Goal: Task Accomplishment & Management: Manage account settings

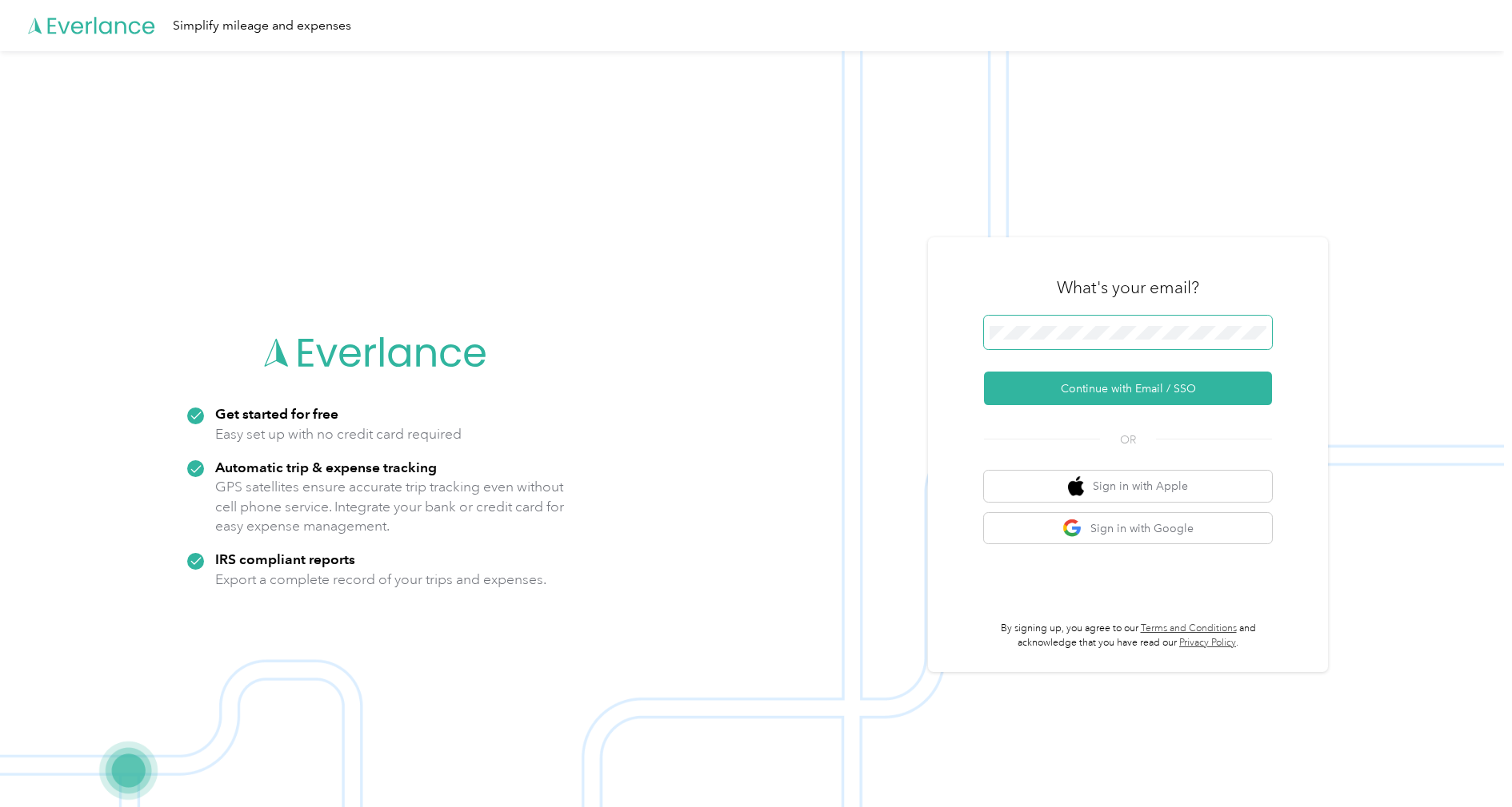
click at [1045, 324] on span at bounding box center [1127, 332] width 288 height 34
click at [1052, 385] on button "Continue with Email / SSO" at bounding box center [1127, 389] width 288 height 34
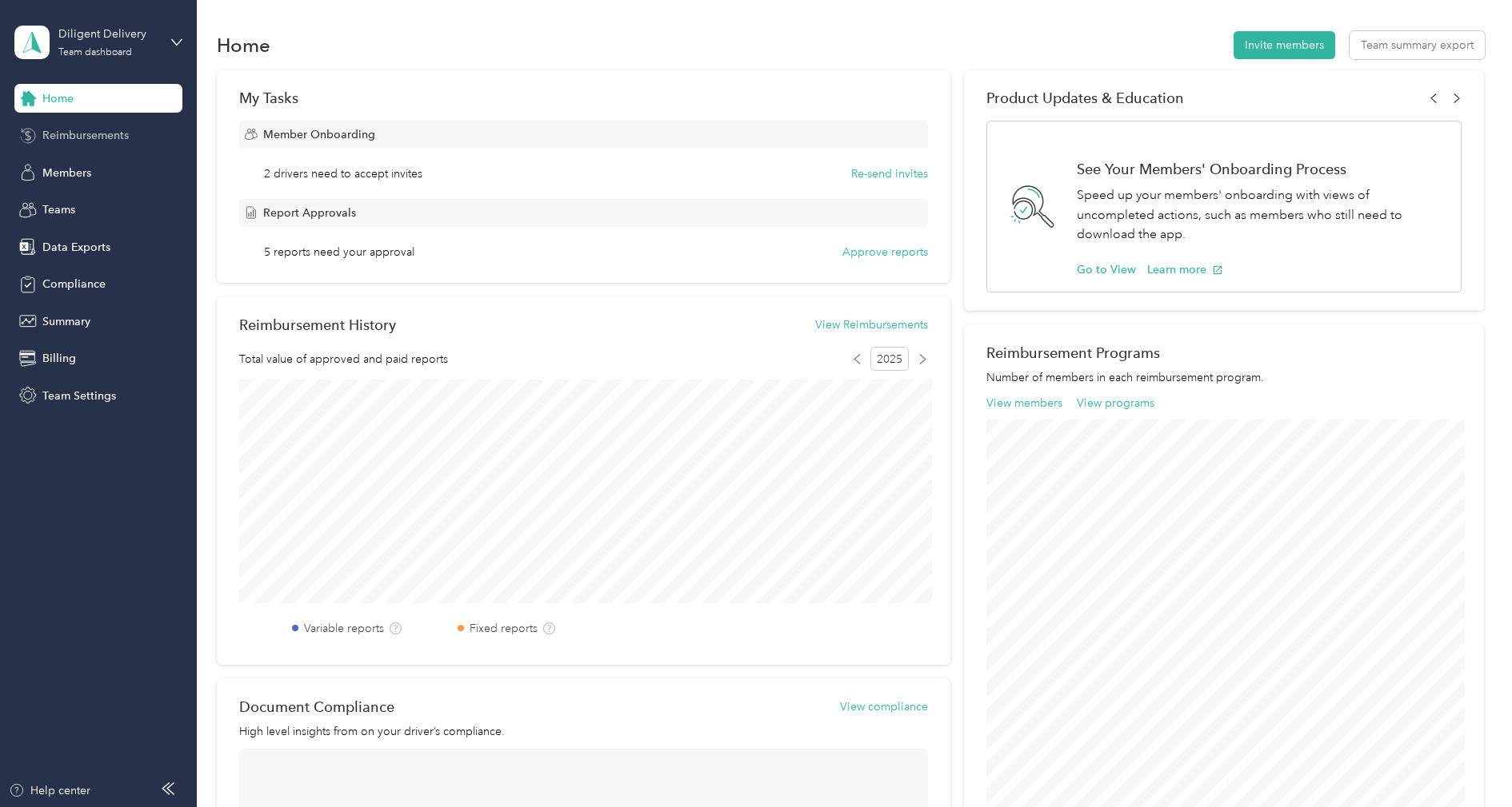
click at [114, 141] on span "Reimbursements" at bounding box center [85, 135] width 86 height 17
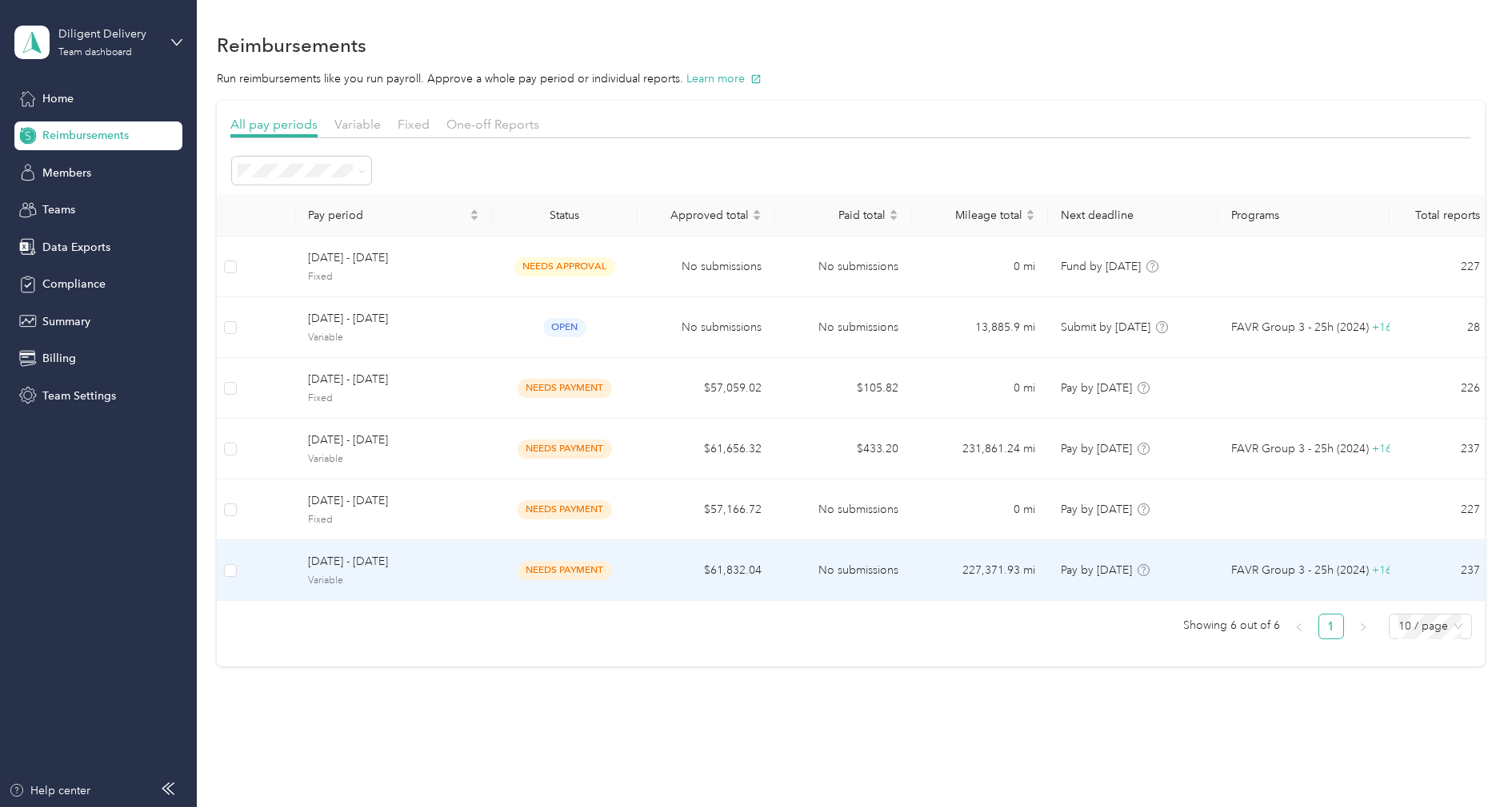
click at [419, 565] on span "[DATE] - [DATE]" at bounding box center [393, 562] width 171 height 17
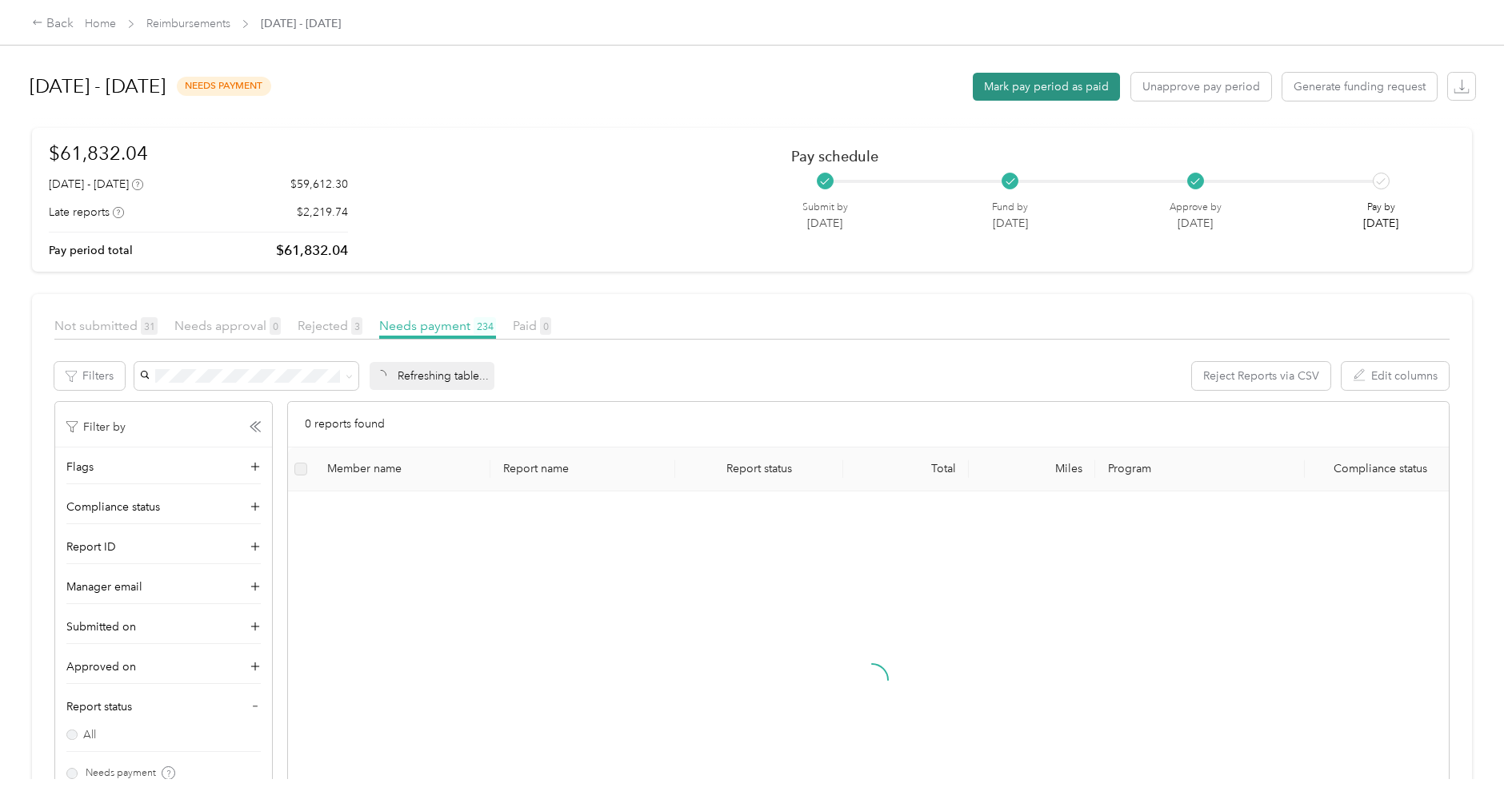
click at [1031, 88] on button "Mark pay period as paid" at bounding box center [1045, 86] width 147 height 28
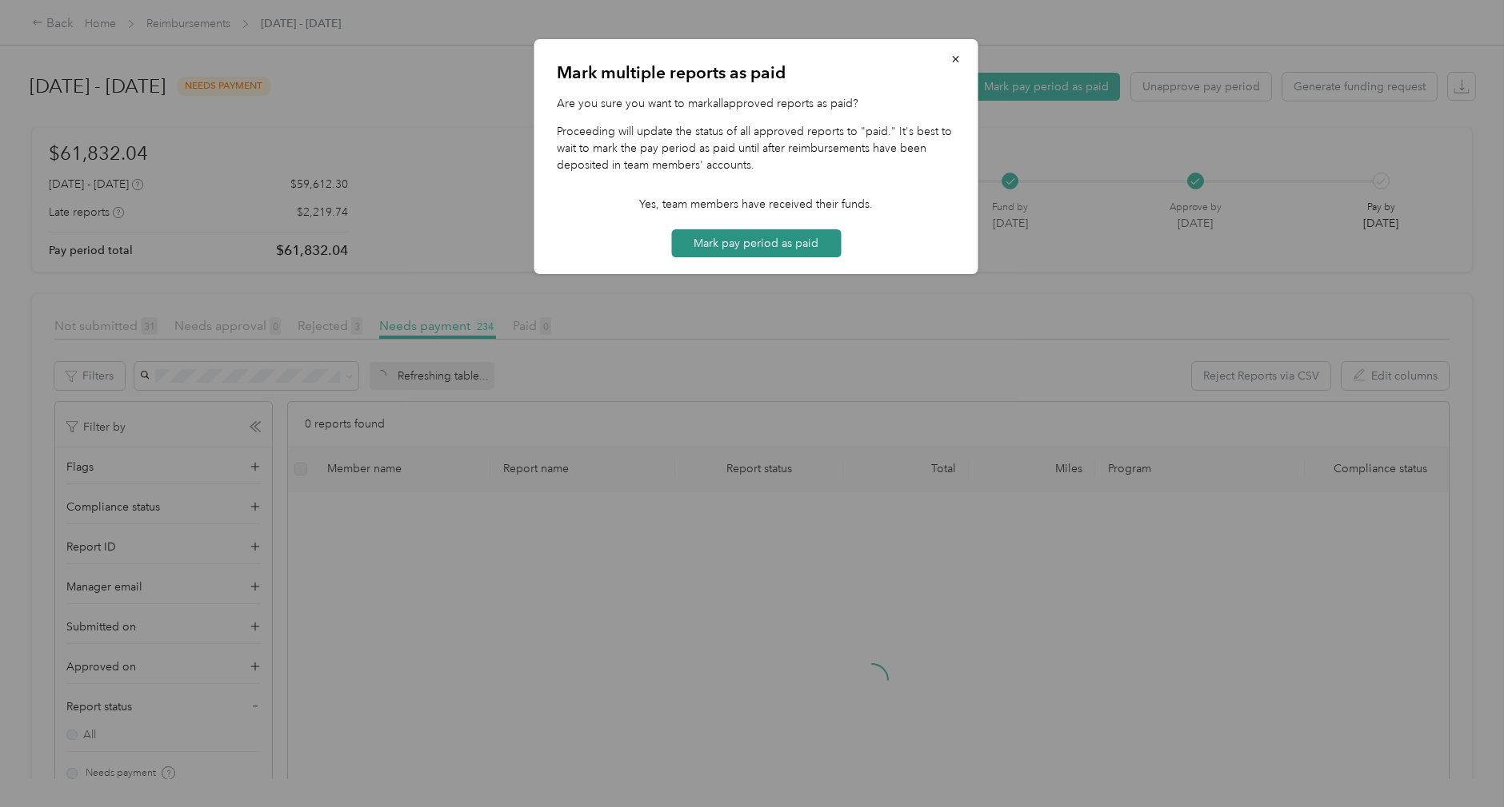
click at [792, 229] on button "Mark pay period as paid" at bounding box center [756, 243] width 169 height 28
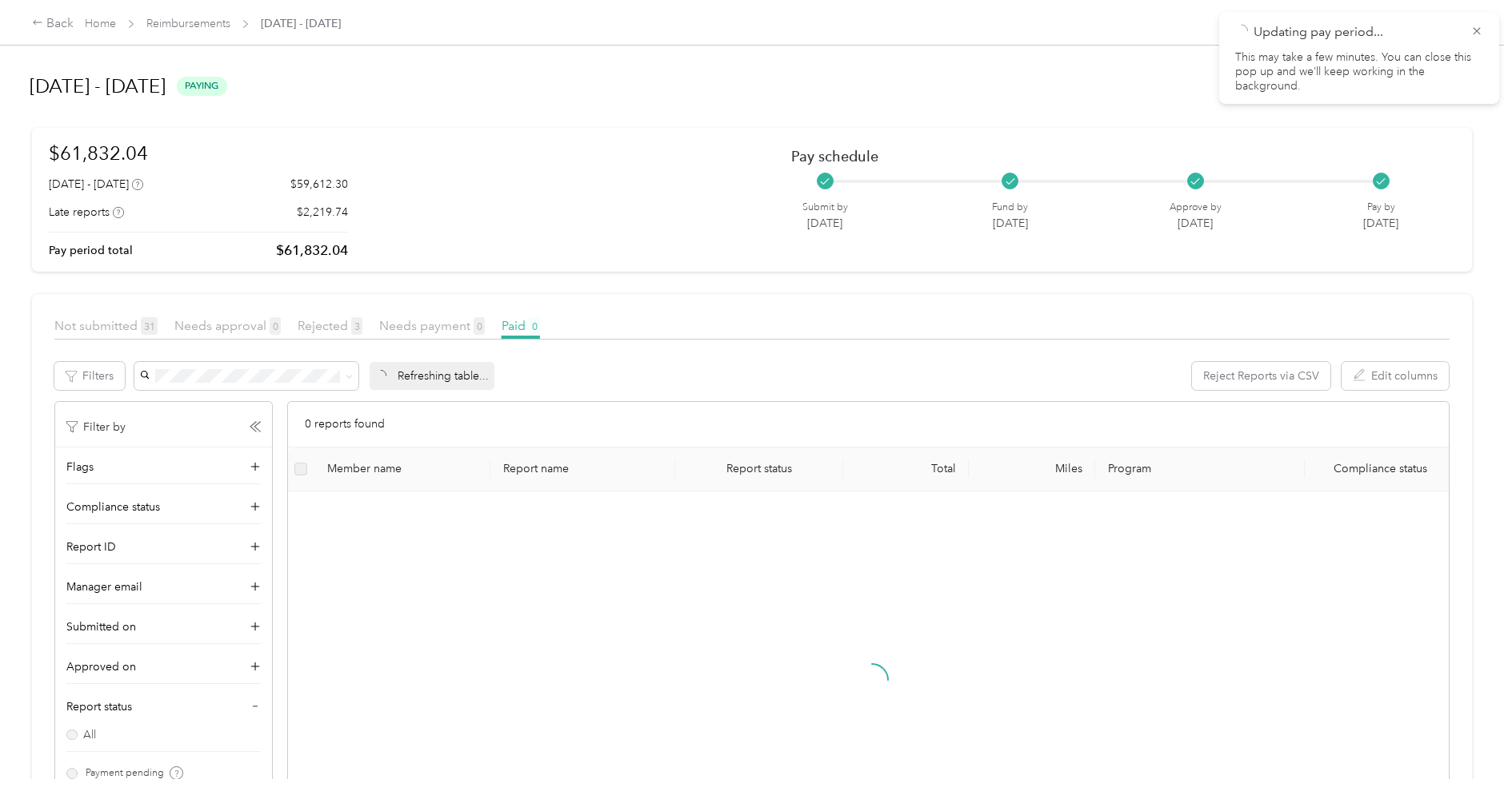
click at [304, 70] on div at bounding box center [756, 404] width 1512 height 807
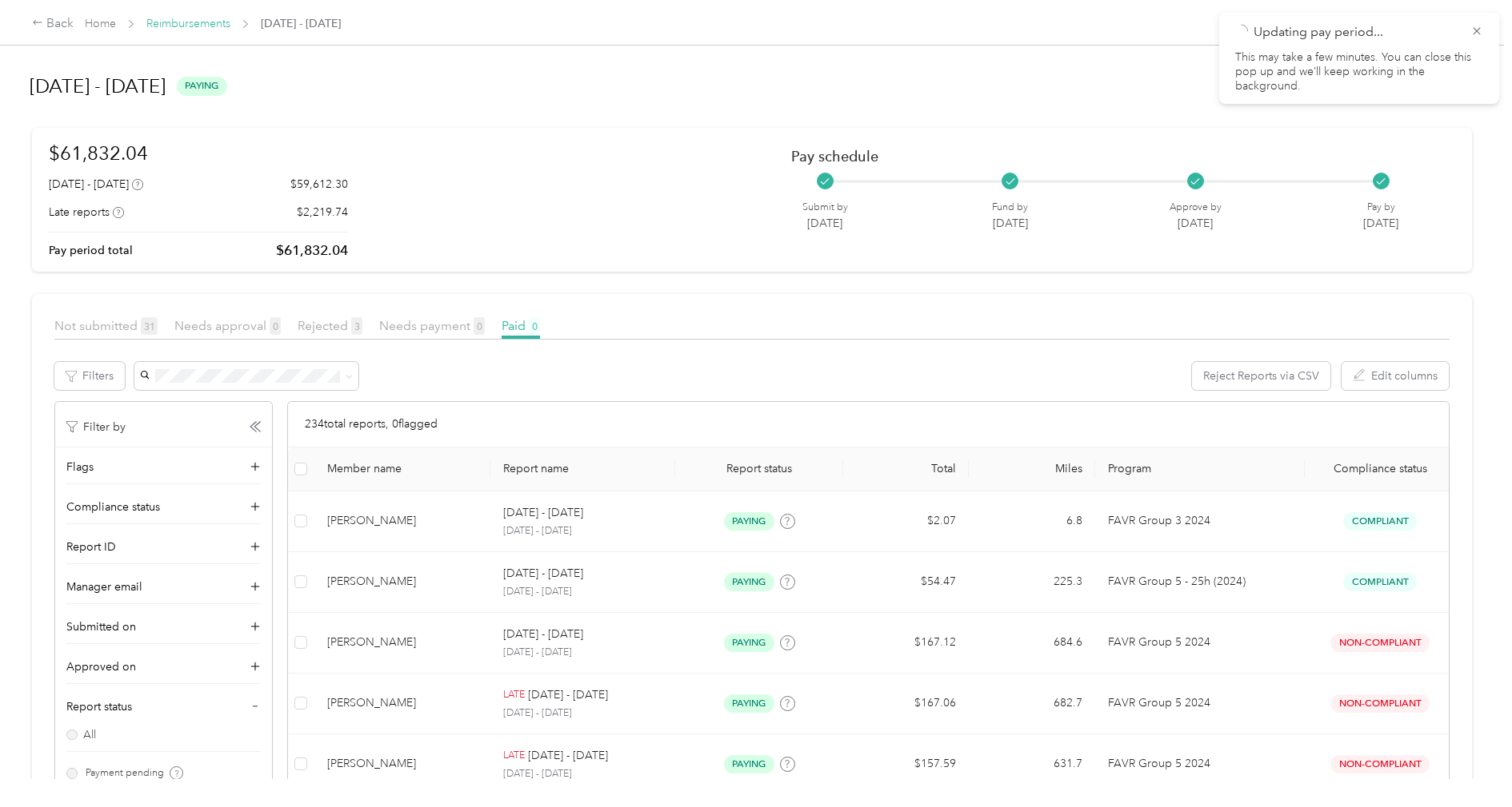
click at [196, 26] on link "Reimbursements" at bounding box center [188, 24] width 84 height 14
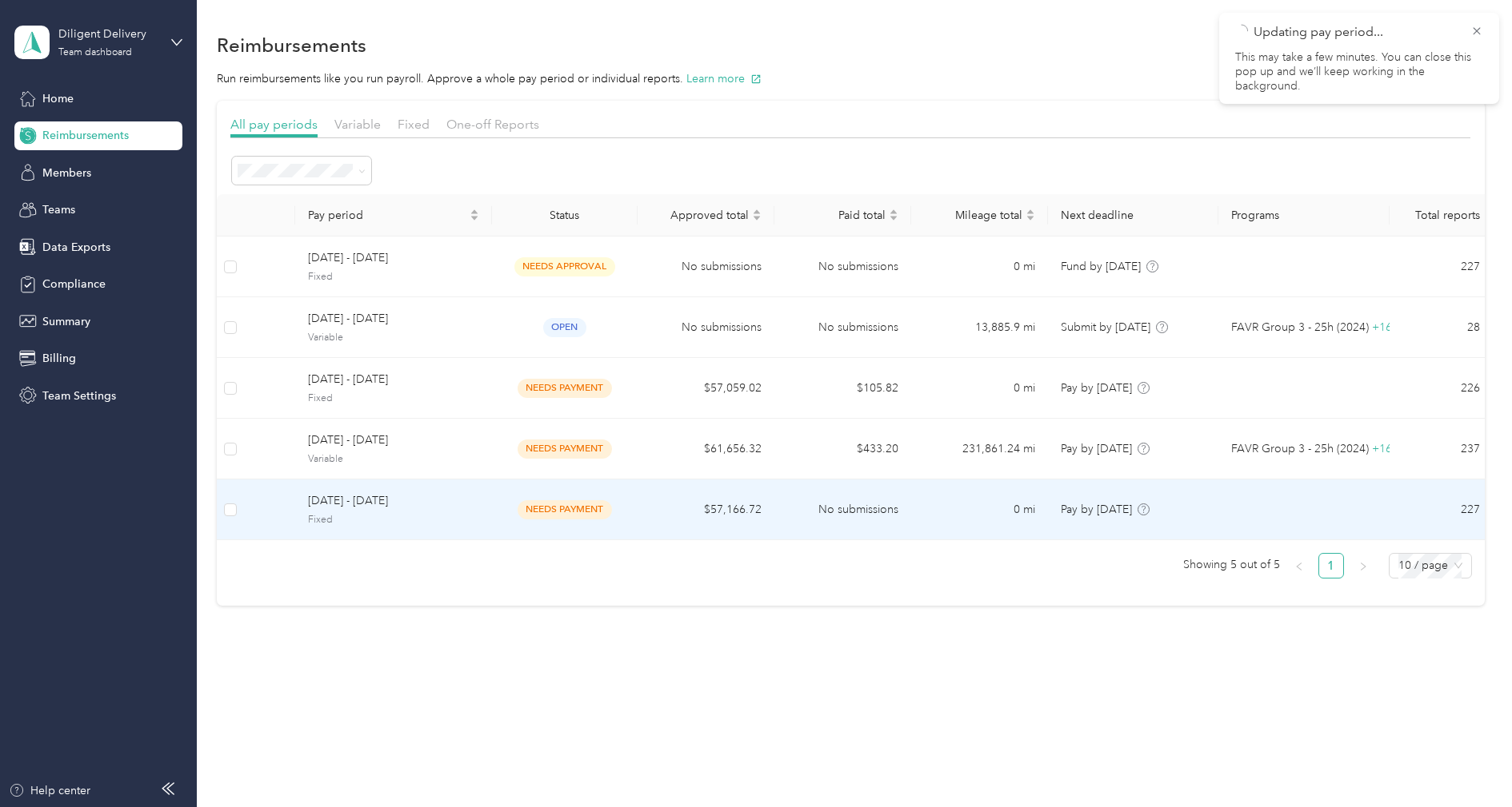
click at [376, 500] on span "[DATE] - [DATE]" at bounding box center [393, 501] width 171 height 17
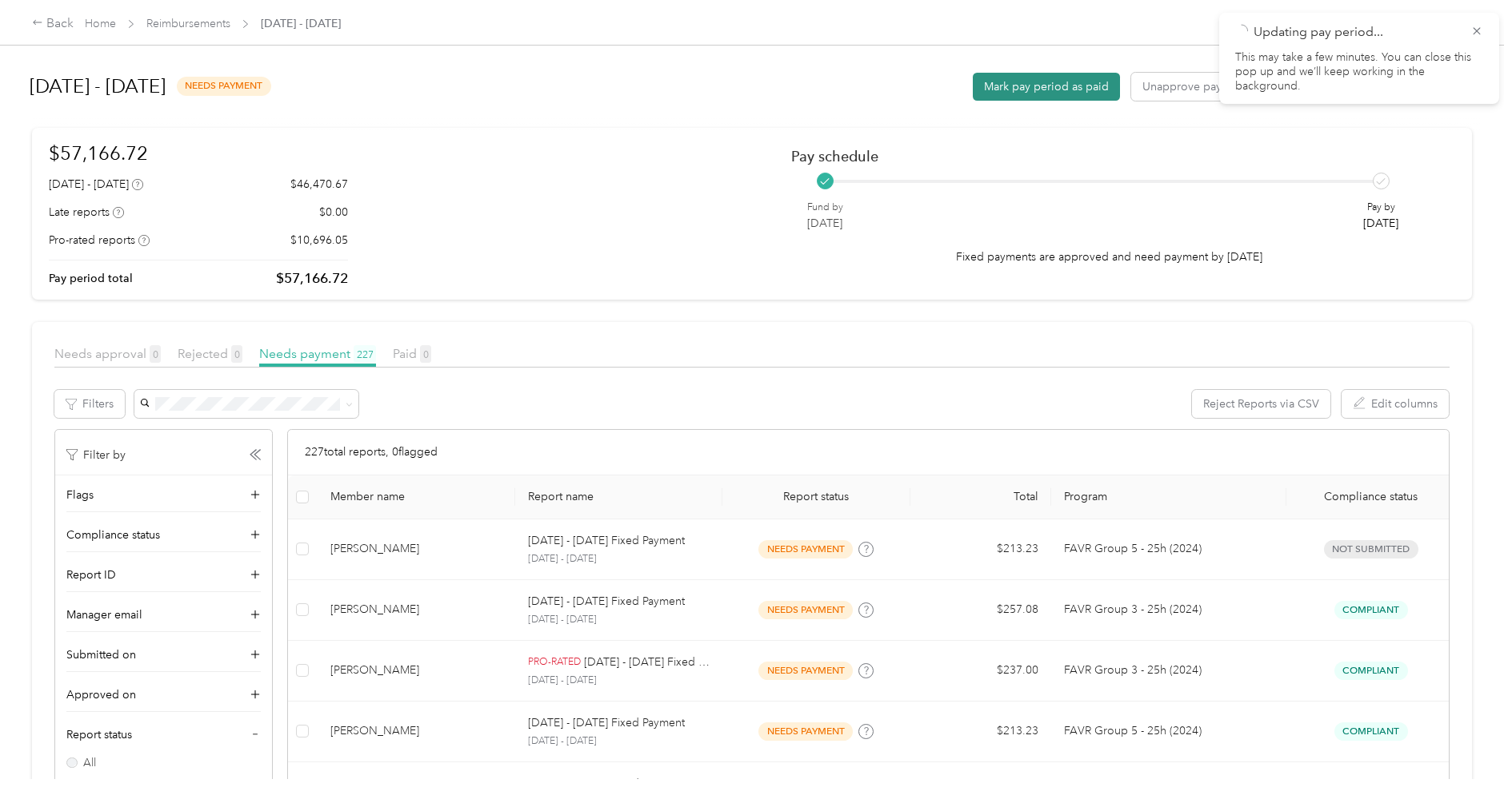
click at [1005, 85] on button "Mark pay period as paid" at bounding box center [1045, 86] width 147 height 28
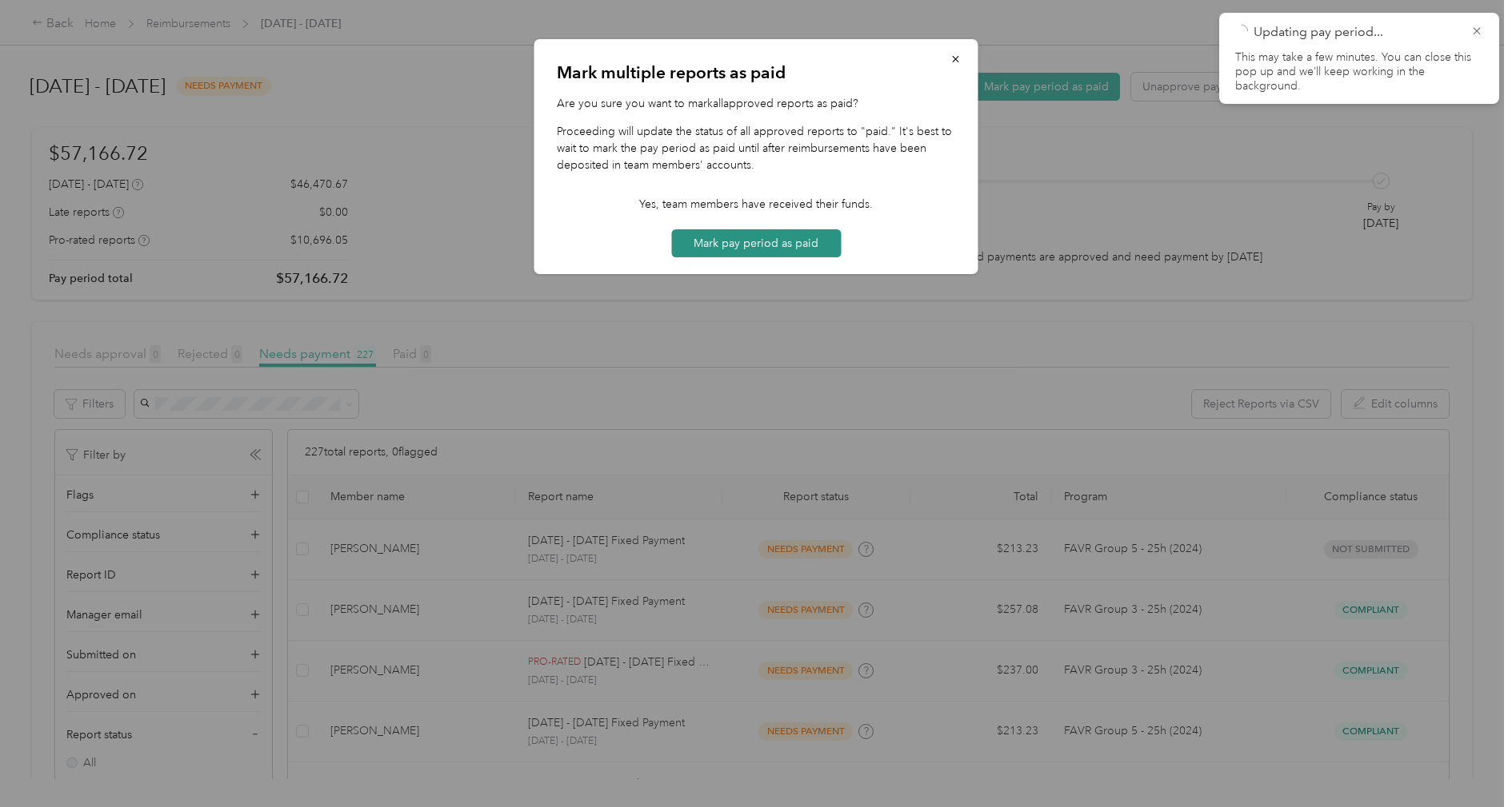
click at [757, 237] on button "Mark pay period as paid" at bounding box center [756, 243] width 169 height 28
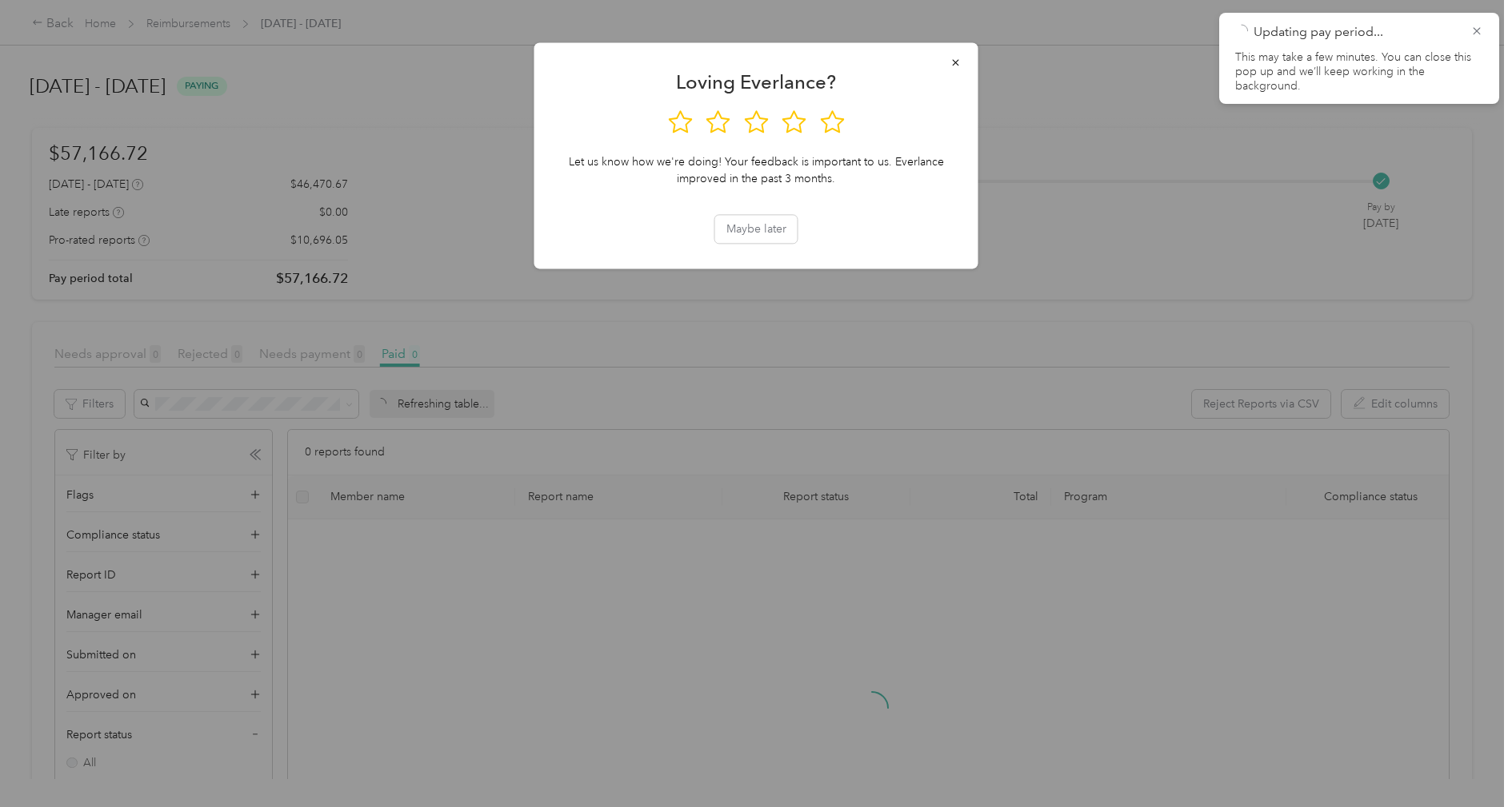
click at [446, 113] on div at bounding box center [756, 404] width 1512 height 807
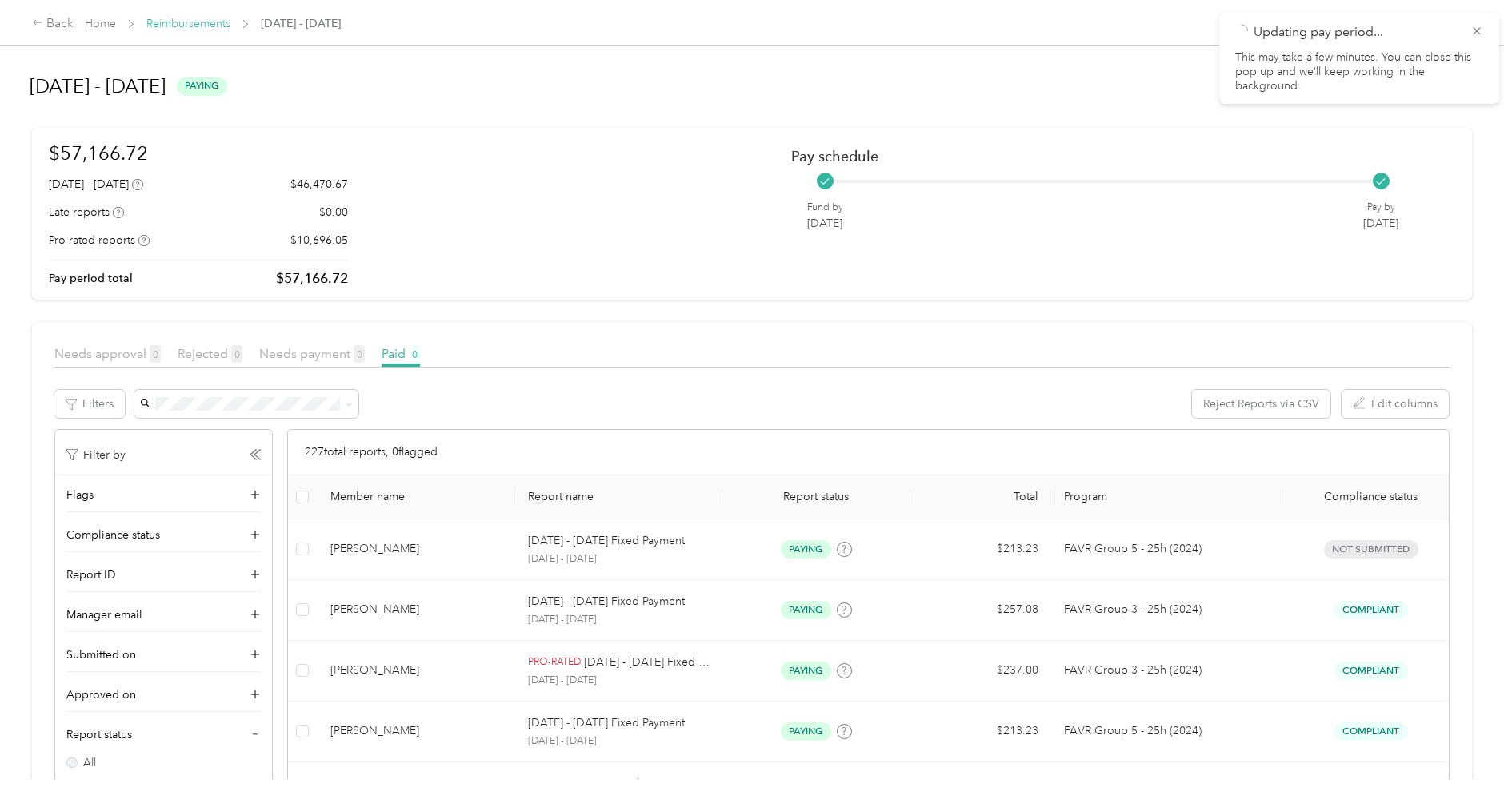
click at [210, 28] on link "Reimbursements" at bounding box center [188, 24] width 84 height 14
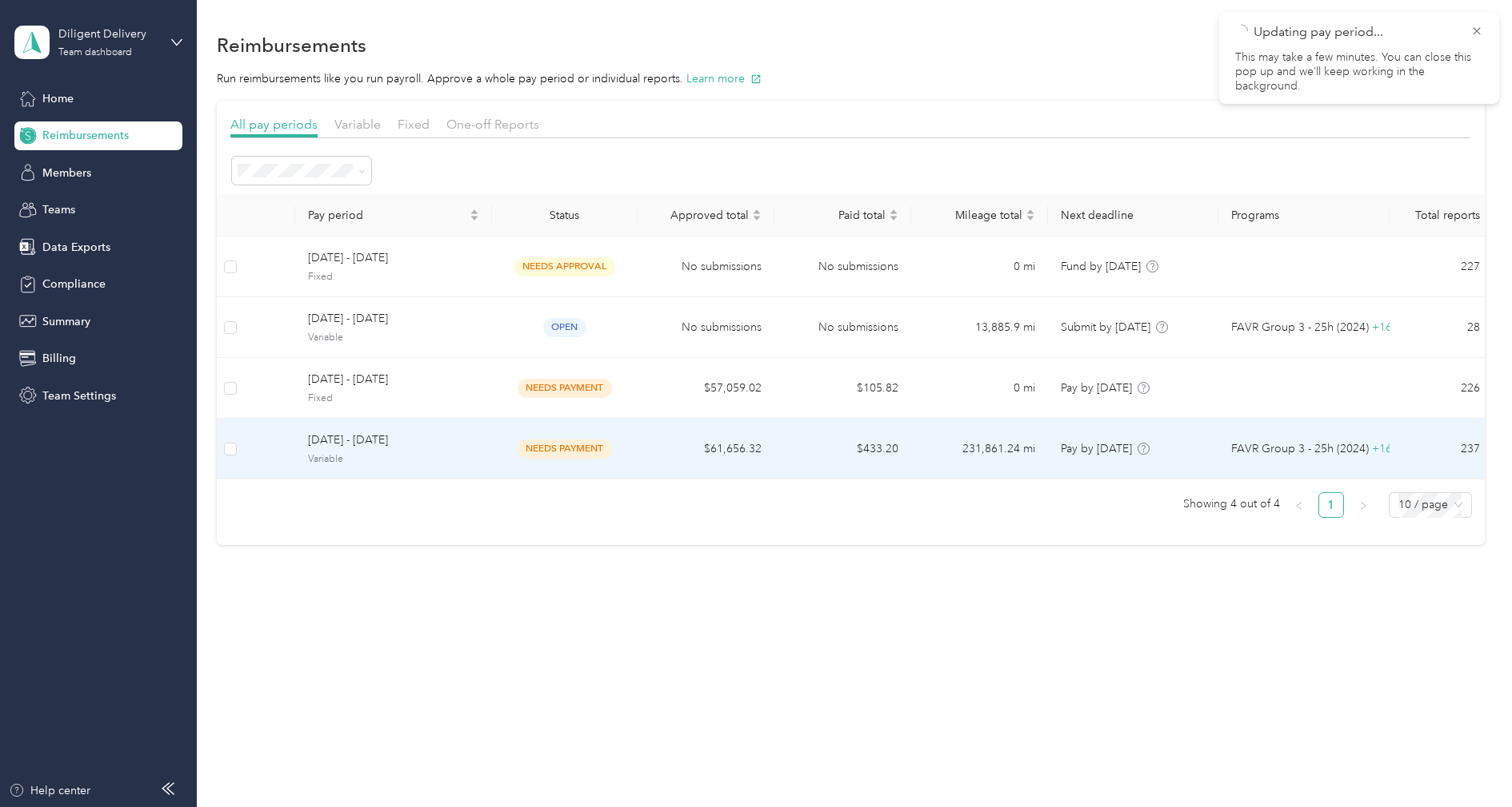
click at [397, 452] on span "Variable" at bounding box center [393, 459] width 171 height 15
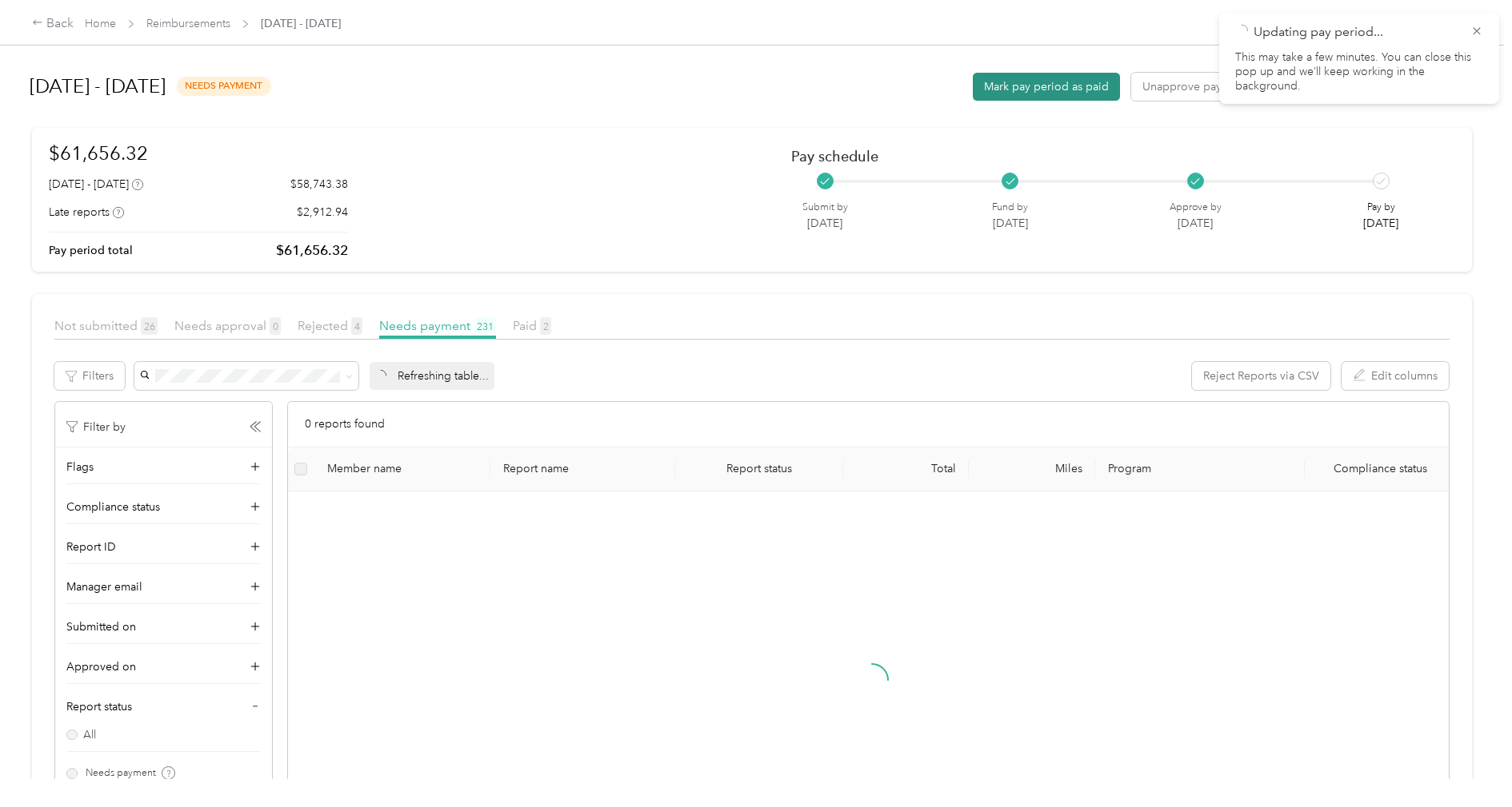
click at [1024, 85] on button "Mark pay period as paid" at bounding box center [1045, 86] width 147 height 28
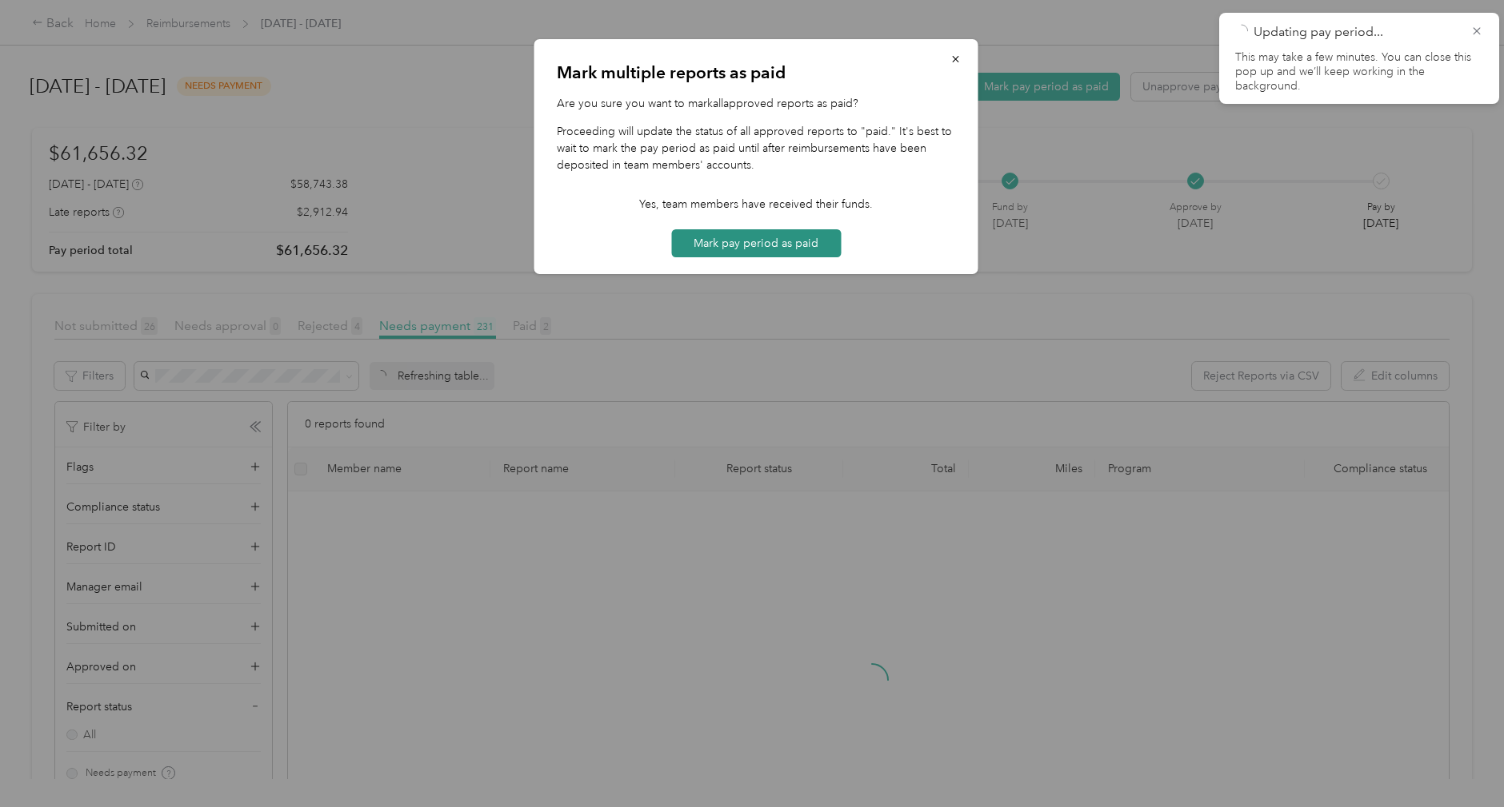
click at [768, 237] on button "Mark pay period as paid" at bounding box center [756, 243] width 169 height 28
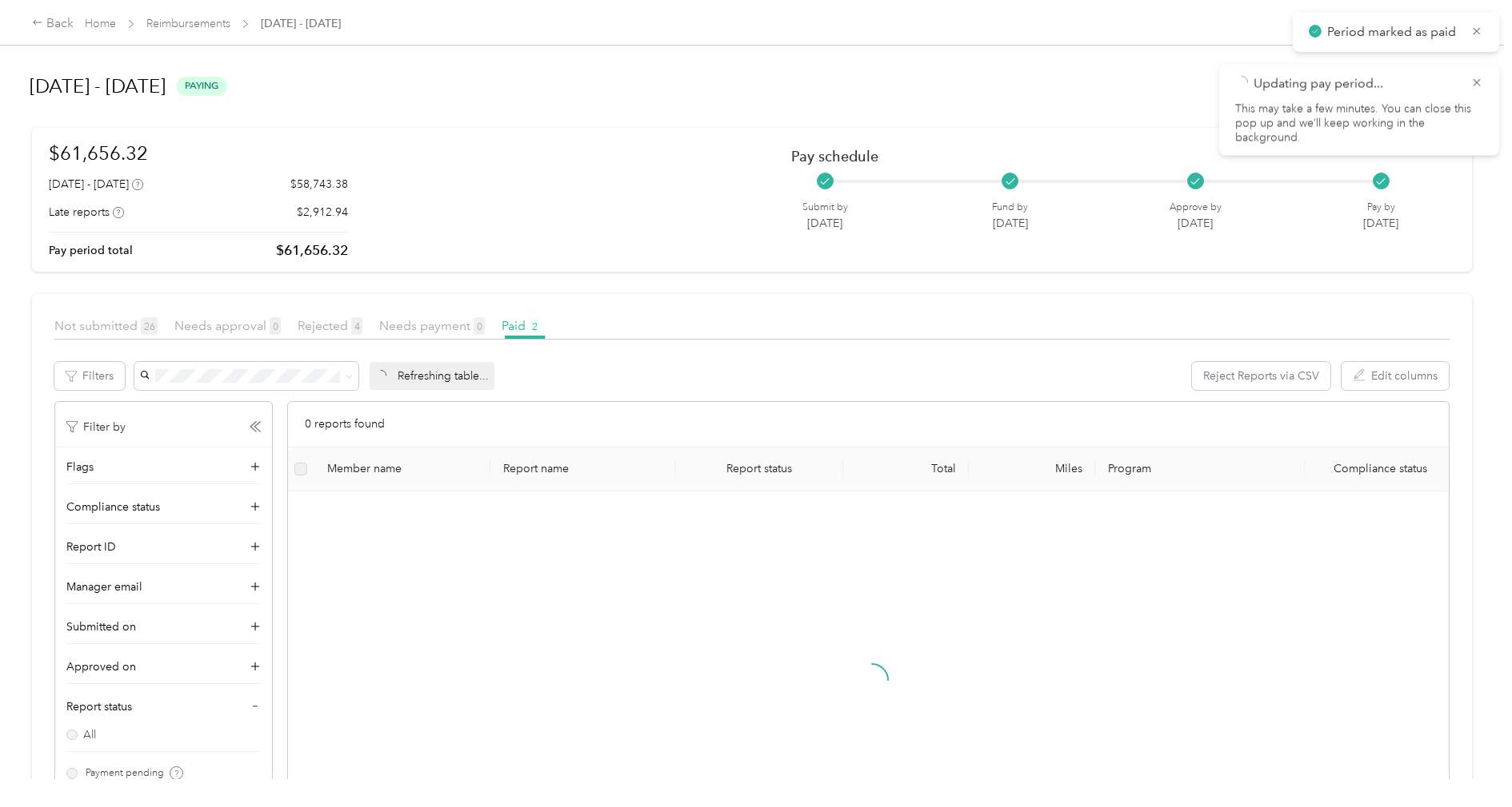
click at [398, 94] on div at bounding box center [756, 404] width 1512 height 807
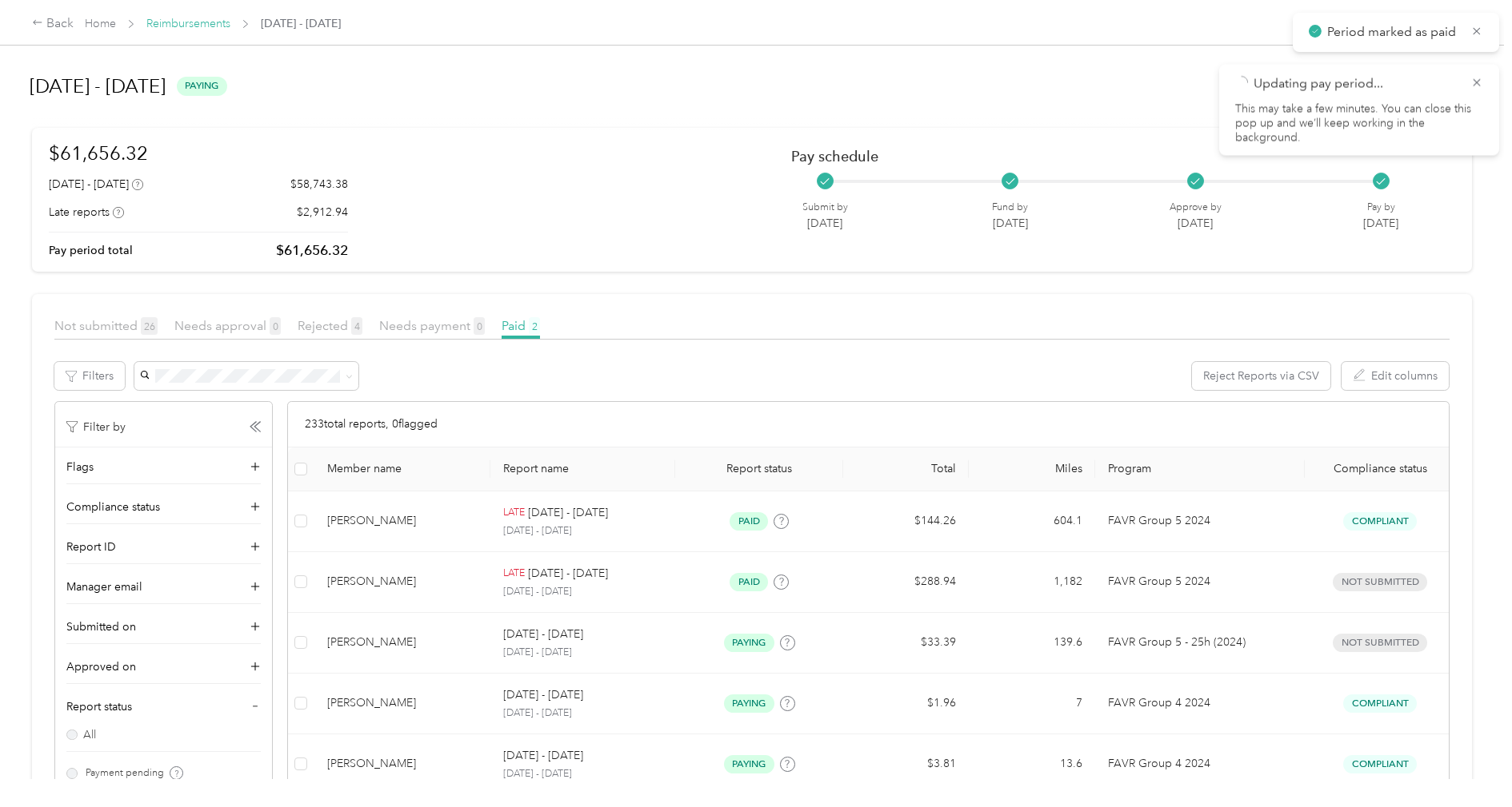
click at [213, 28] on link "Reimbursements" at bounding box center [188, 24] width 84 height 14
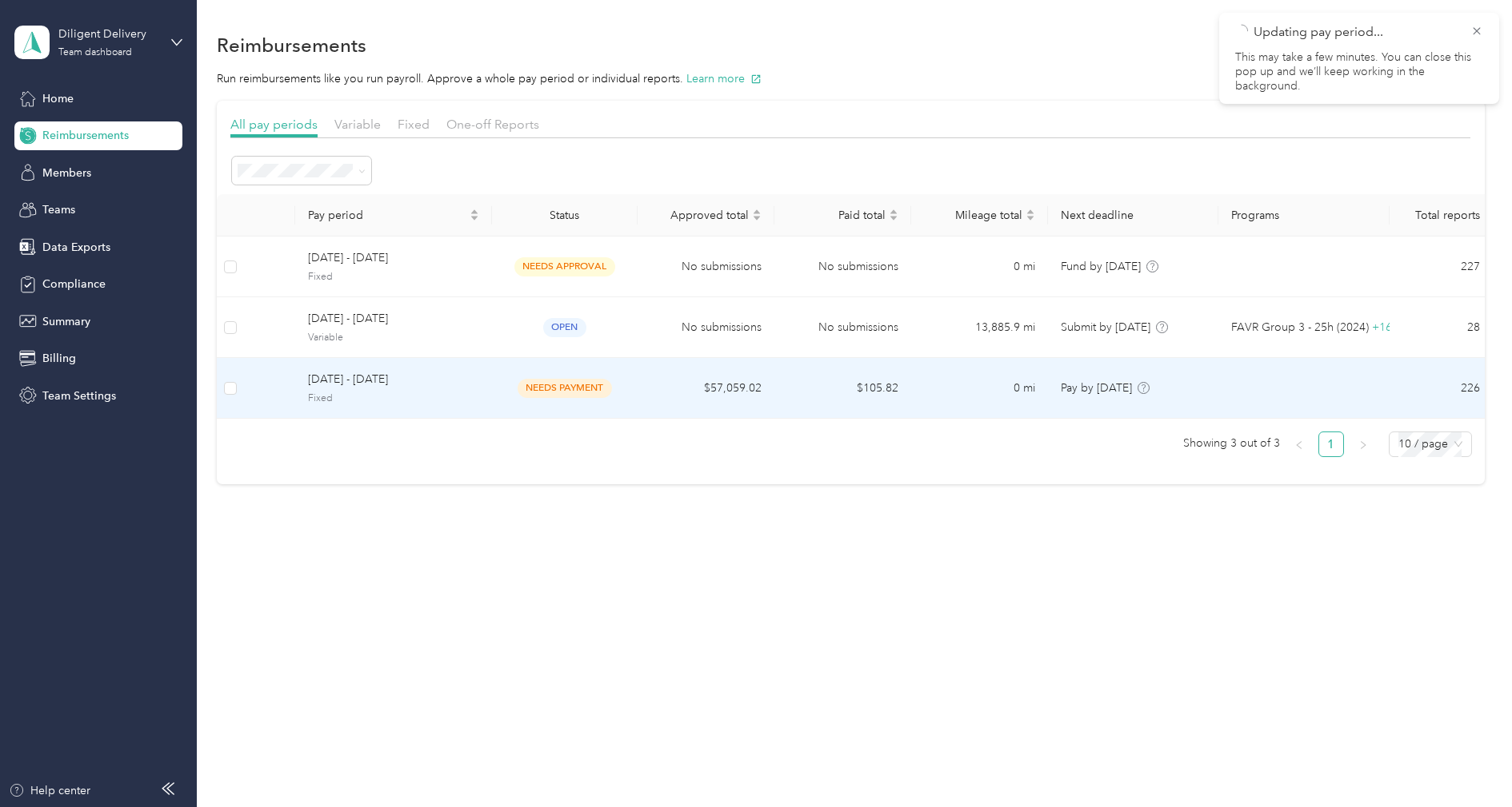
click at [402, 389] on div "[DATE] - [DATE] Fixed" at bounding box center [393, 388] width 171 height 34
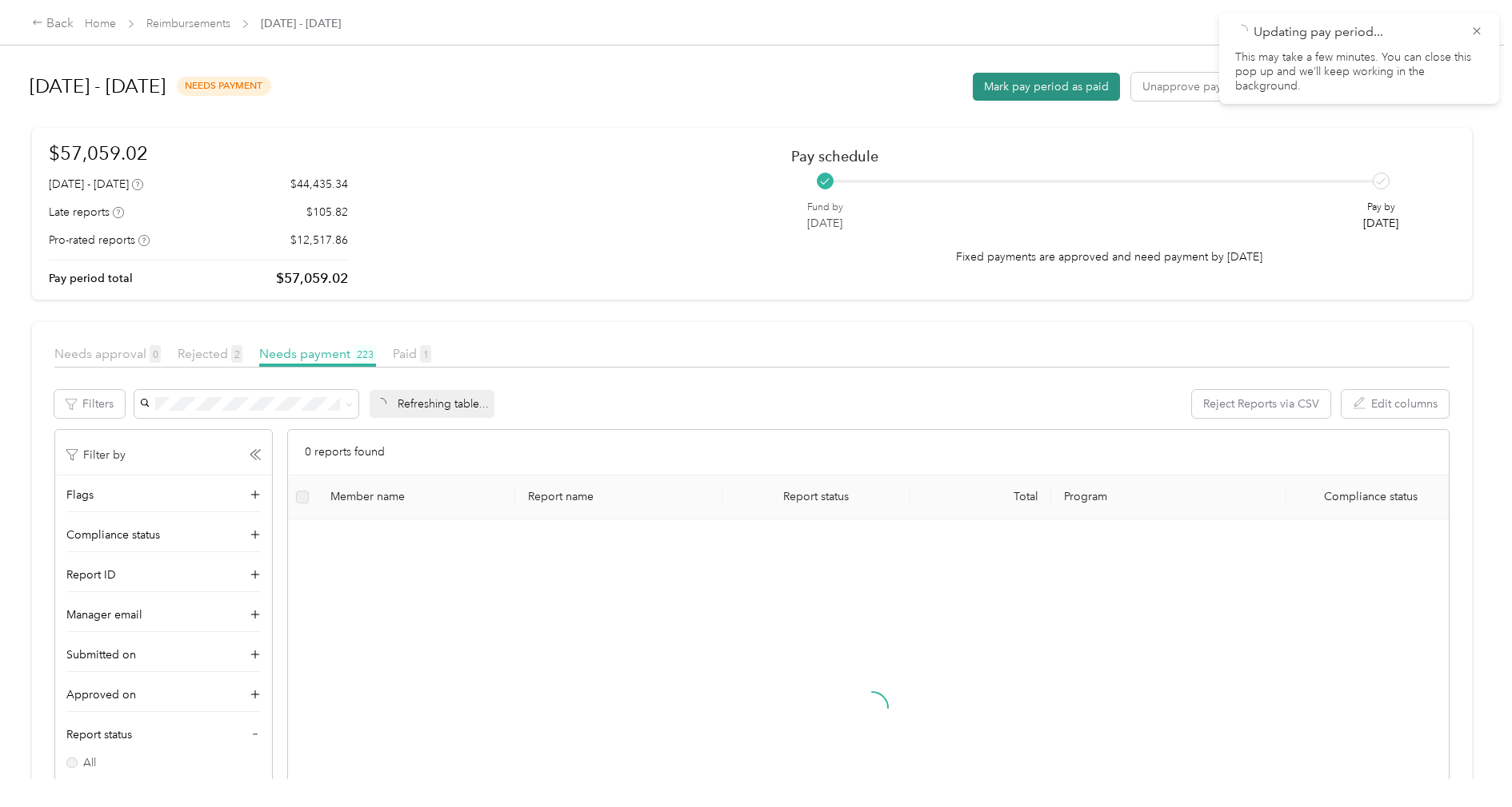
click at [1030, 83] on button "Mark pay period as paid" at bounding box center [1045, 86] width 147 height 28
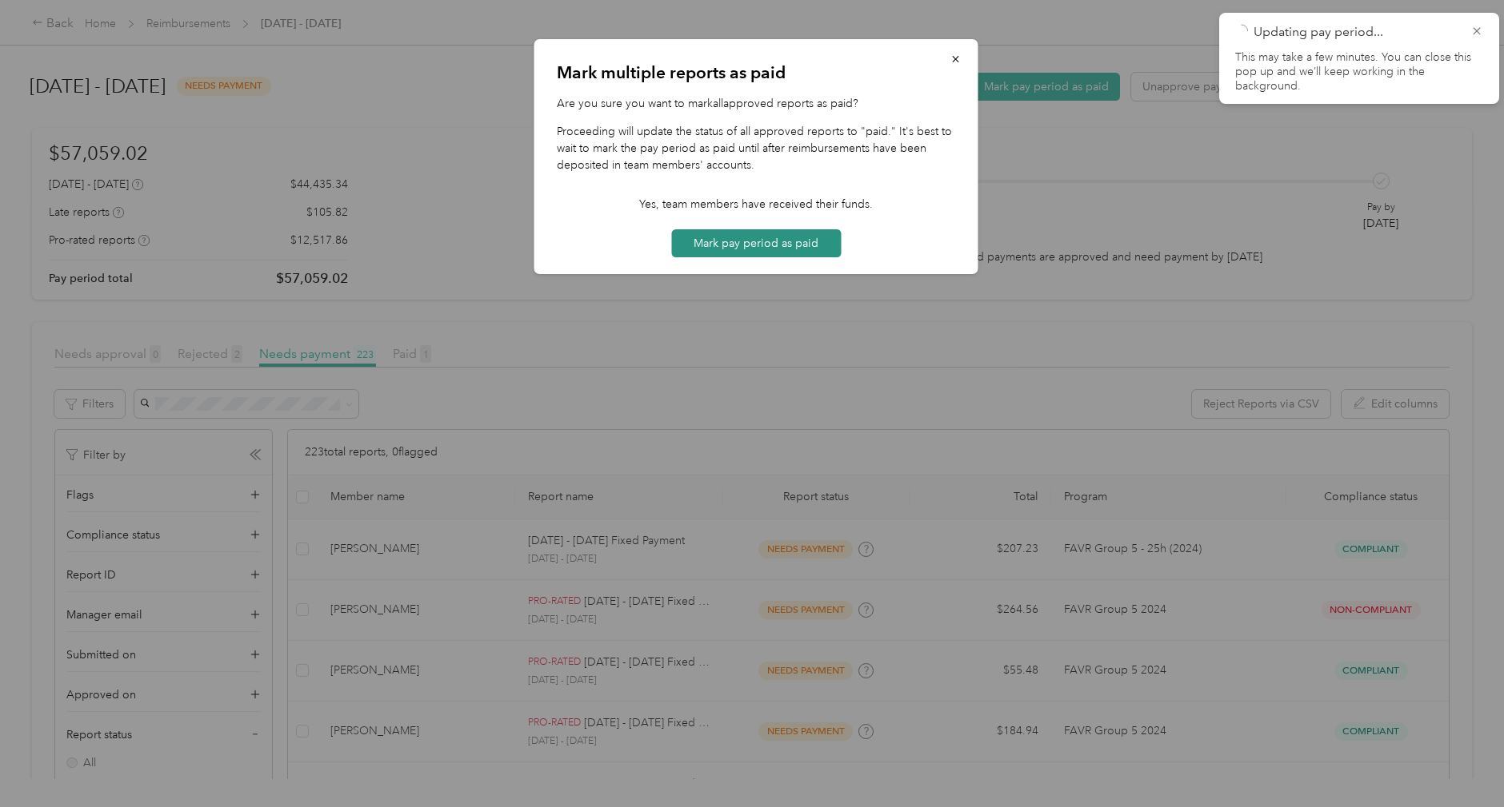
click at [741, 250] on button "Mark pay period as paid" at bounding box center [756, 243] width 169 height 28
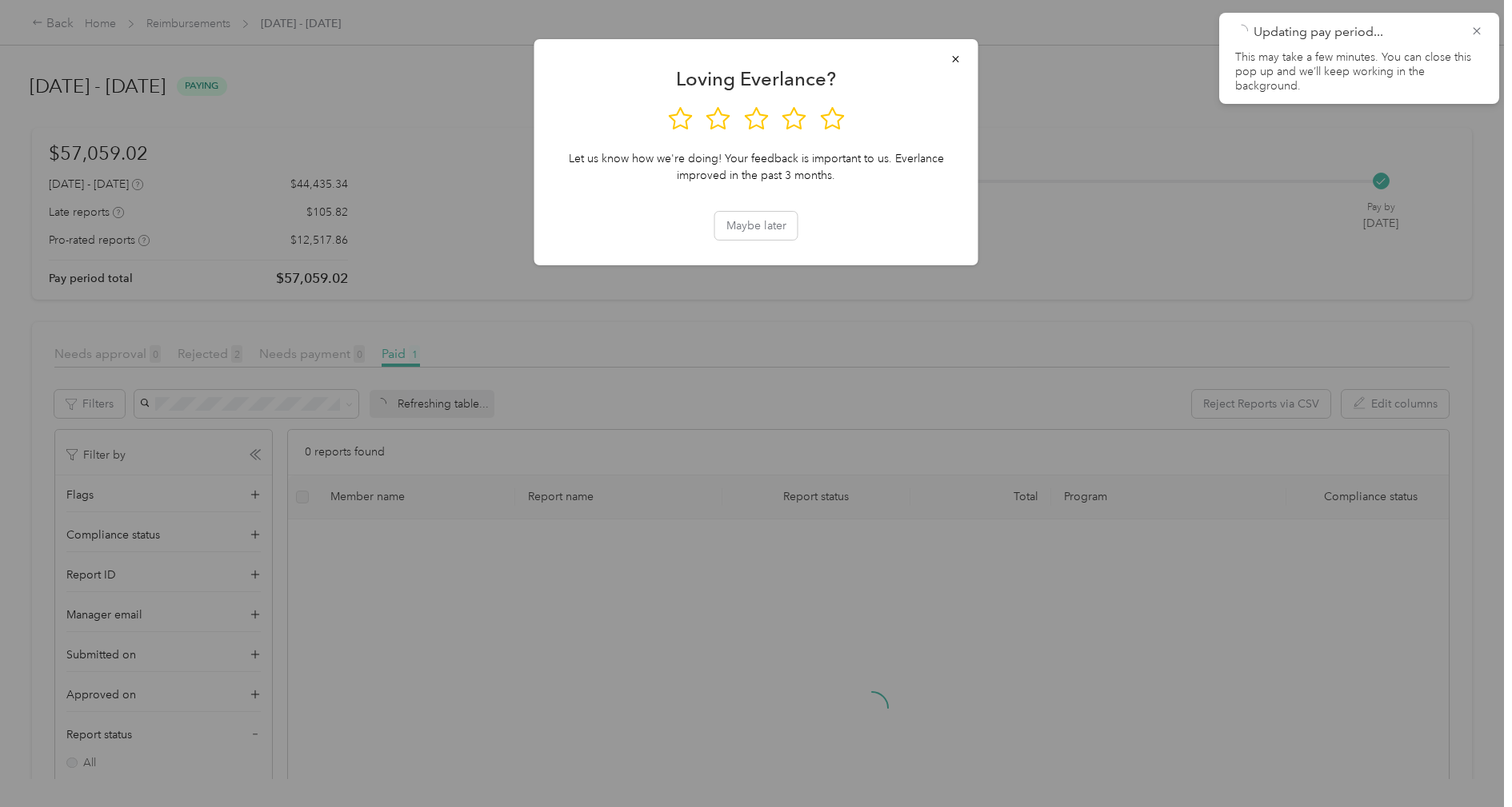
click at [371, 97] on div at bounding box center [756, 404] width 1512 height 807
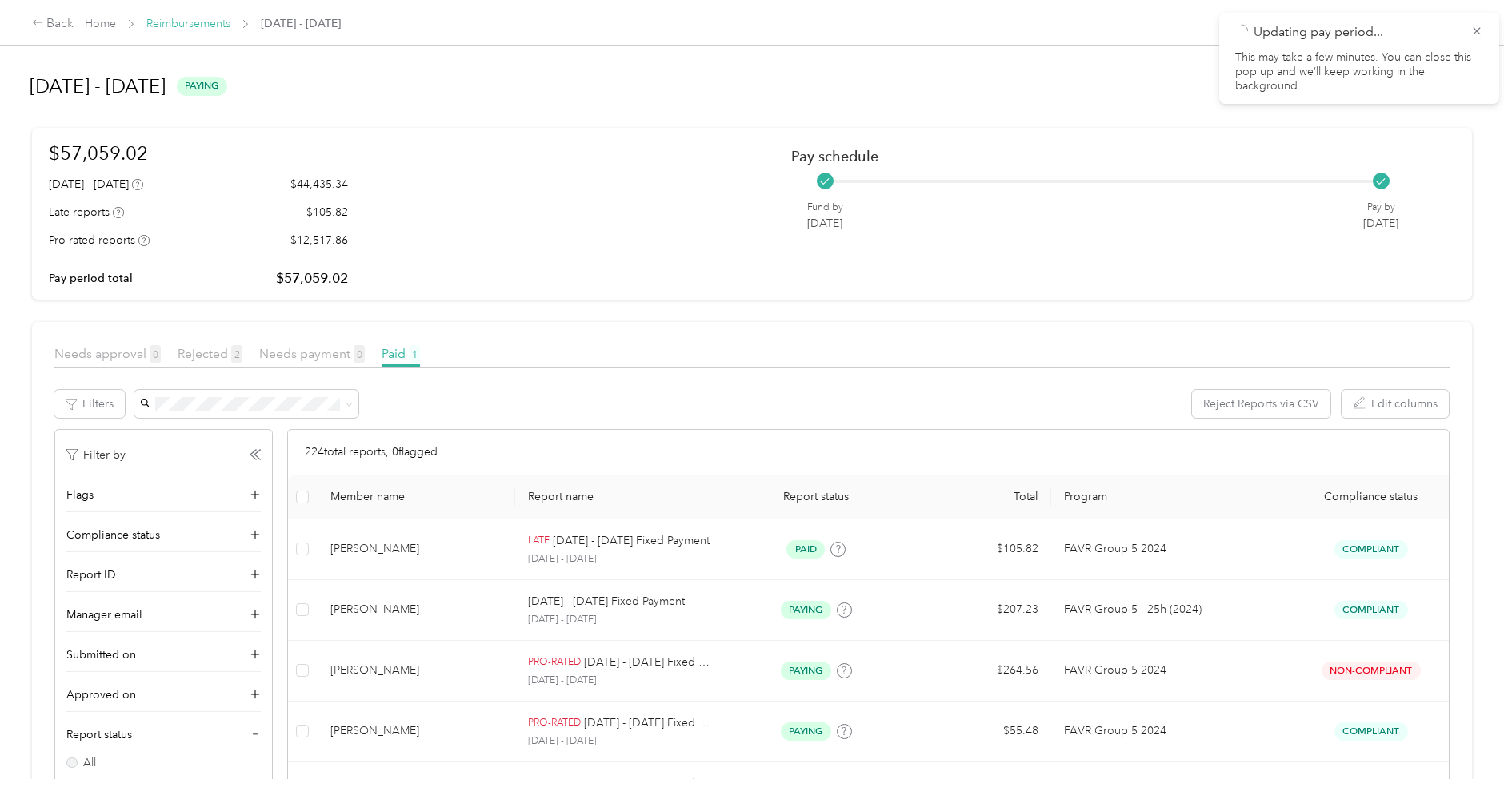
click at [206, 24] on link "Reimbursements" at bounding box center [188, 24] width 84 height 14
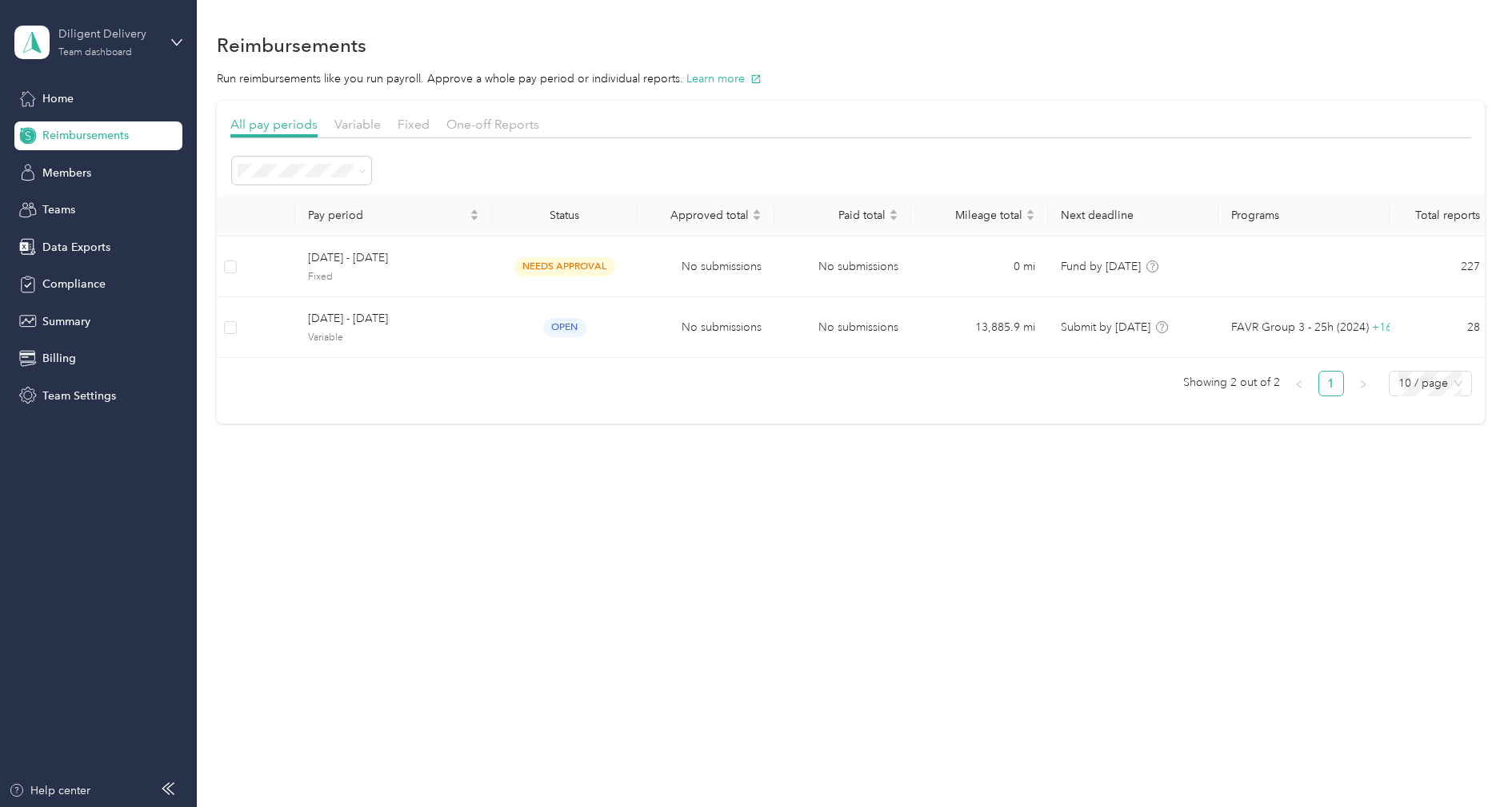
click at [102, 41] on div "Diligent Delivery" at bounding box center [108, 33] width 100 height 17
click at [74, 188] on div "Team dashboard Personal dashboard Log out" at bounding box center [182, 168] width 314 height 101
click at [96, 31] on div "Diligent Delivery" at bounding box center [108, 33] width 100 height 17
click at [83, 198] on div "Log out" at bounding box center [59, 204] width 62 height 17
